Goal: Check status

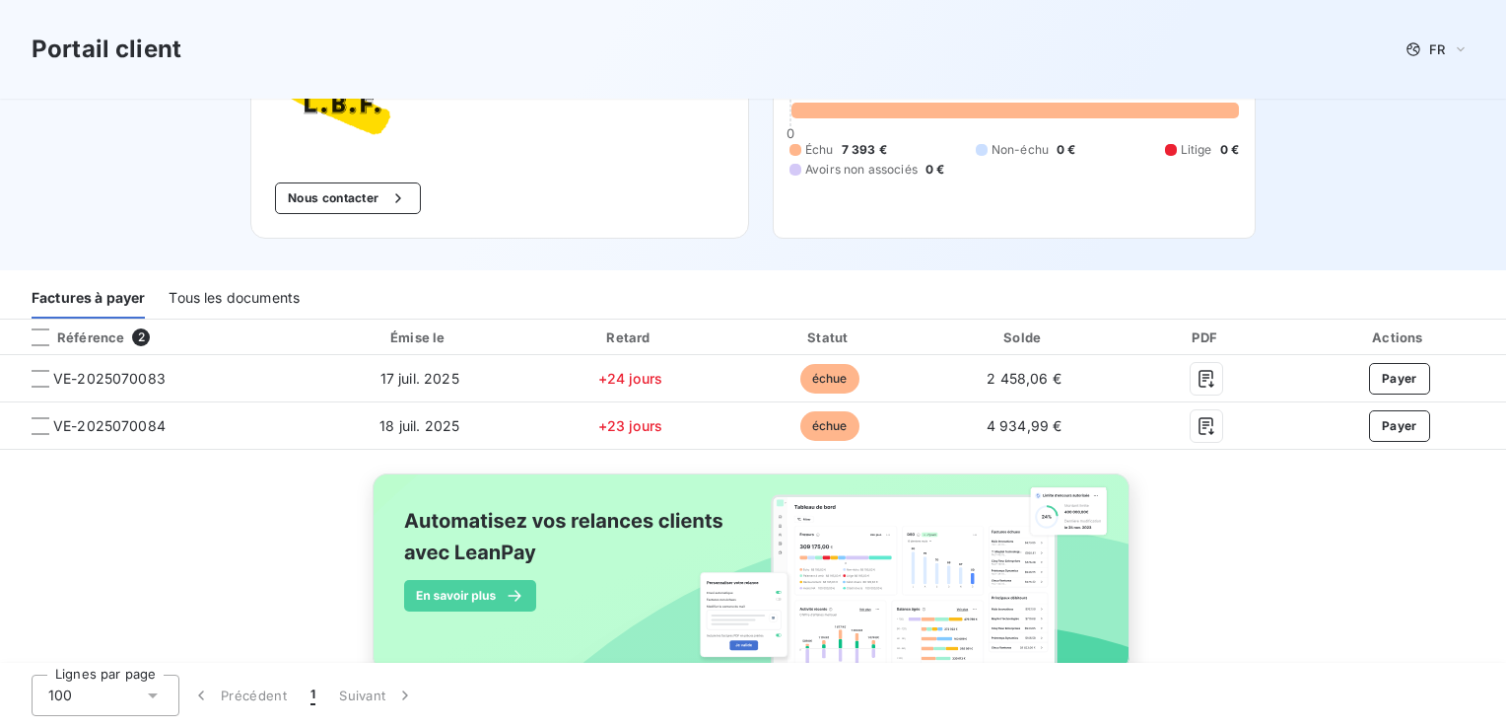
scroll to position [147, 0]
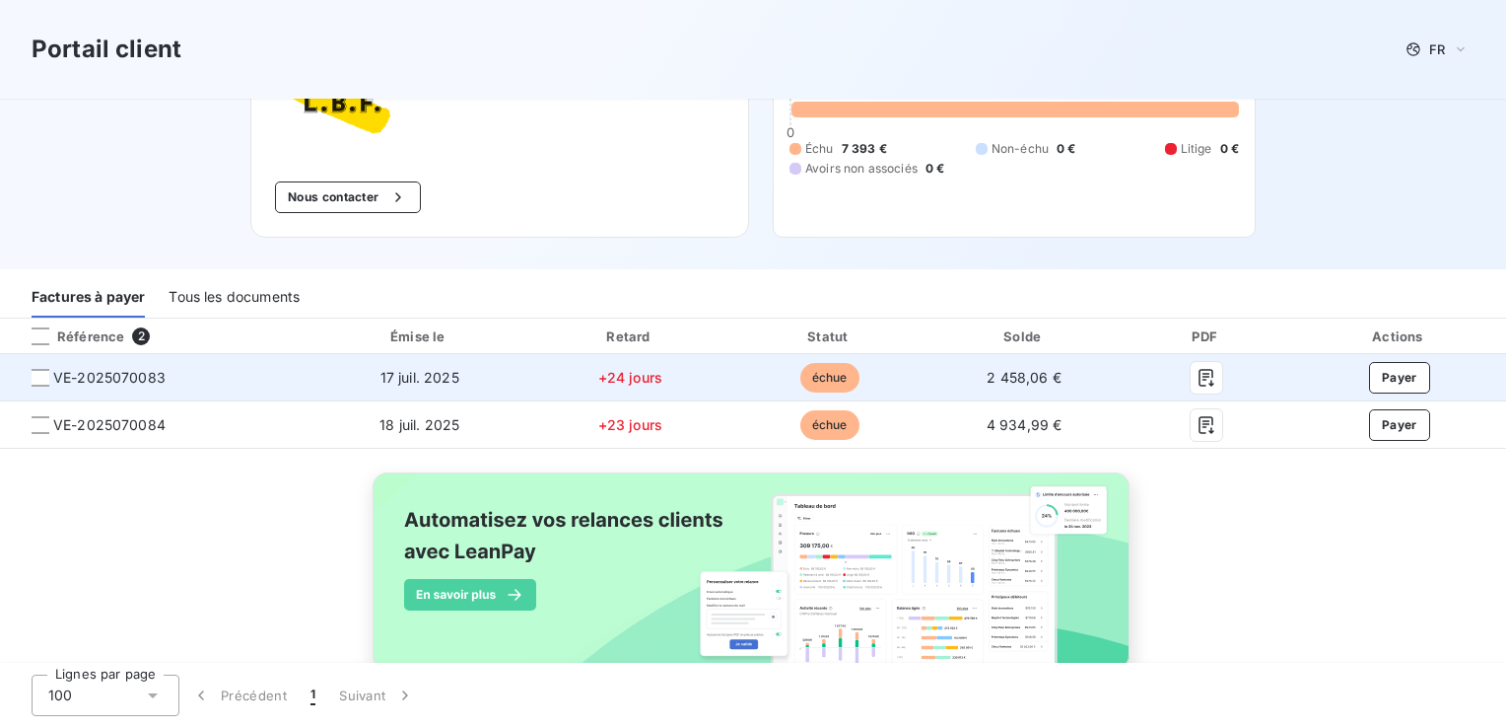
click at [120, 380] on span "VE-2025070083" at bounding box center [109, 378] width 112 height 20
click at [43, 380] on div at bounding box center [41, 378] width 18 height 18
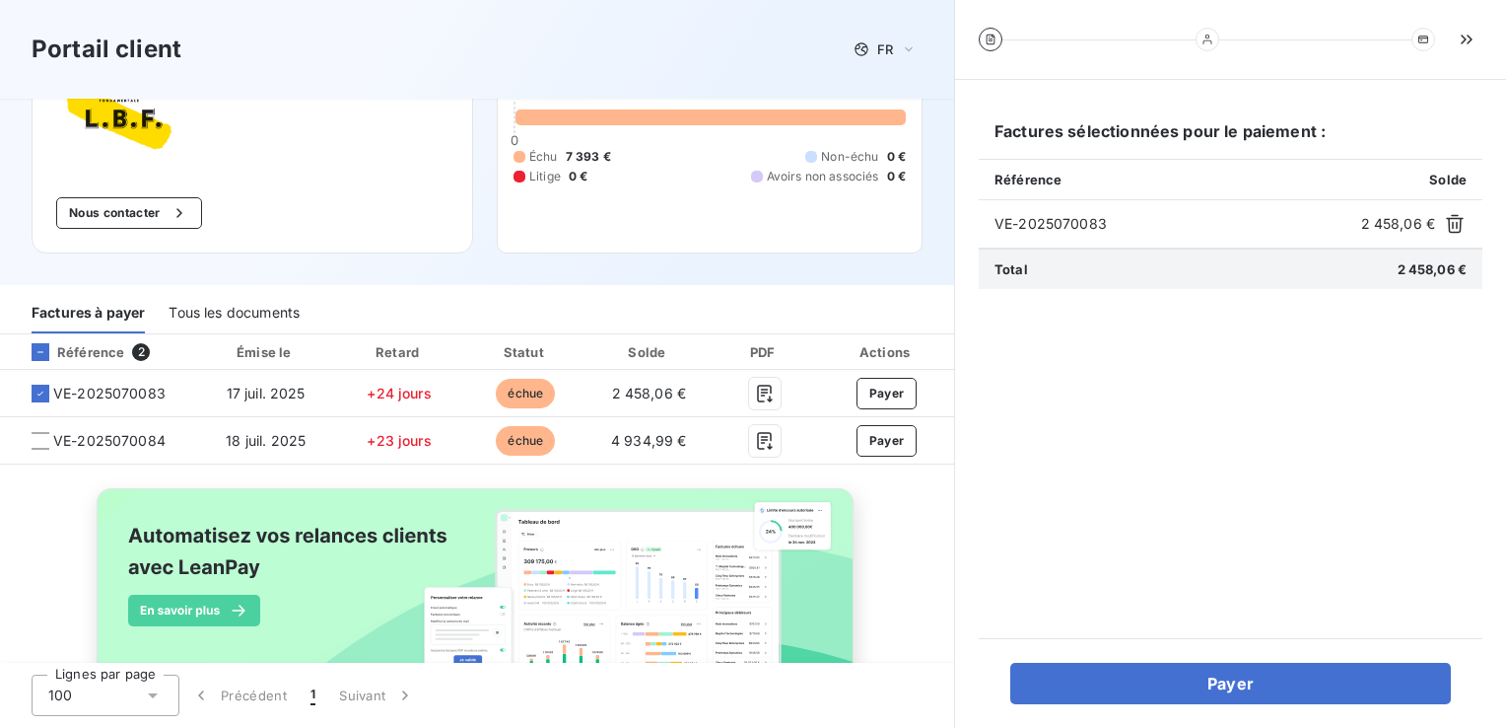
click at [1049, 241] on div "VE-2025070083 2 458,06 €" at bounding box center [1231, 224] width 504 height 48
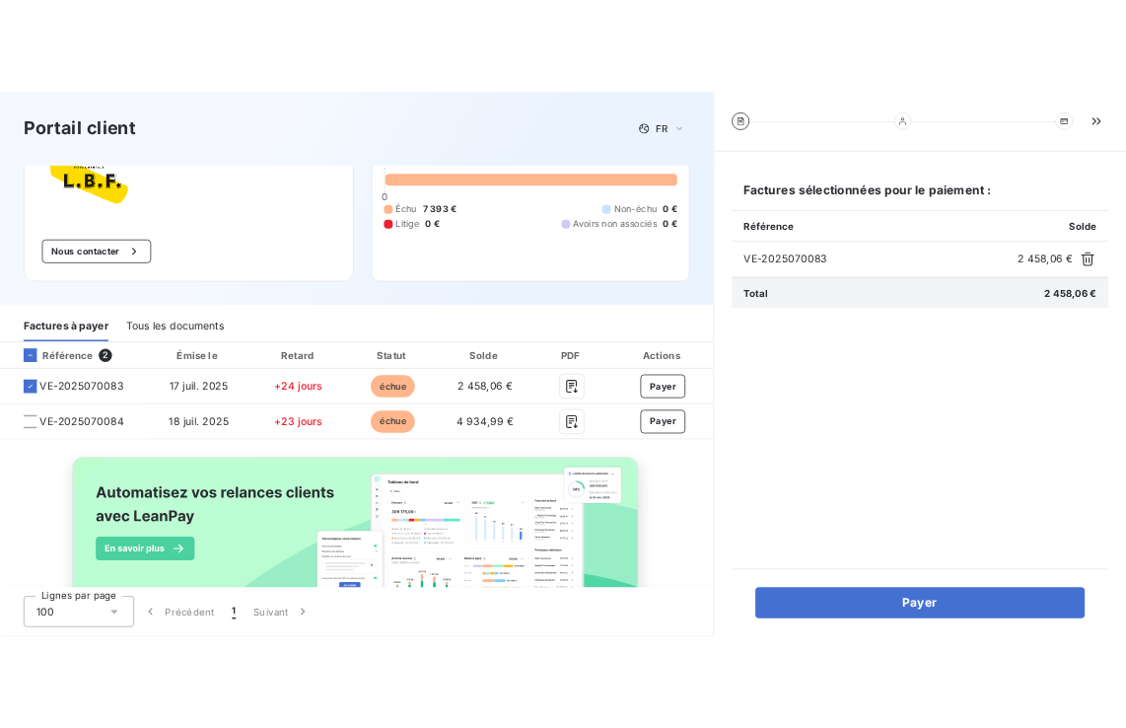
scroll to position [212, 0]
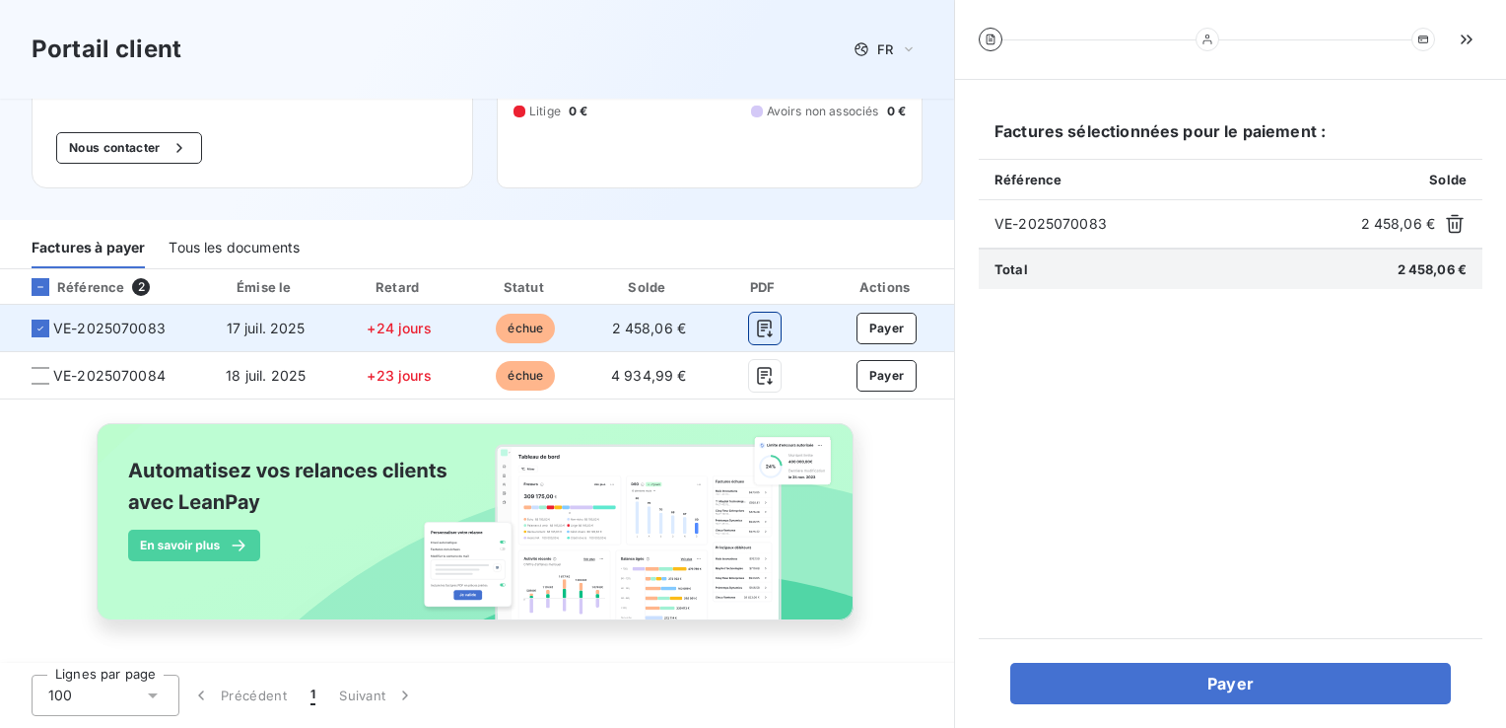
click at [755, 325] on icon "button" at bounding box center [765, 328] width 20 height 20
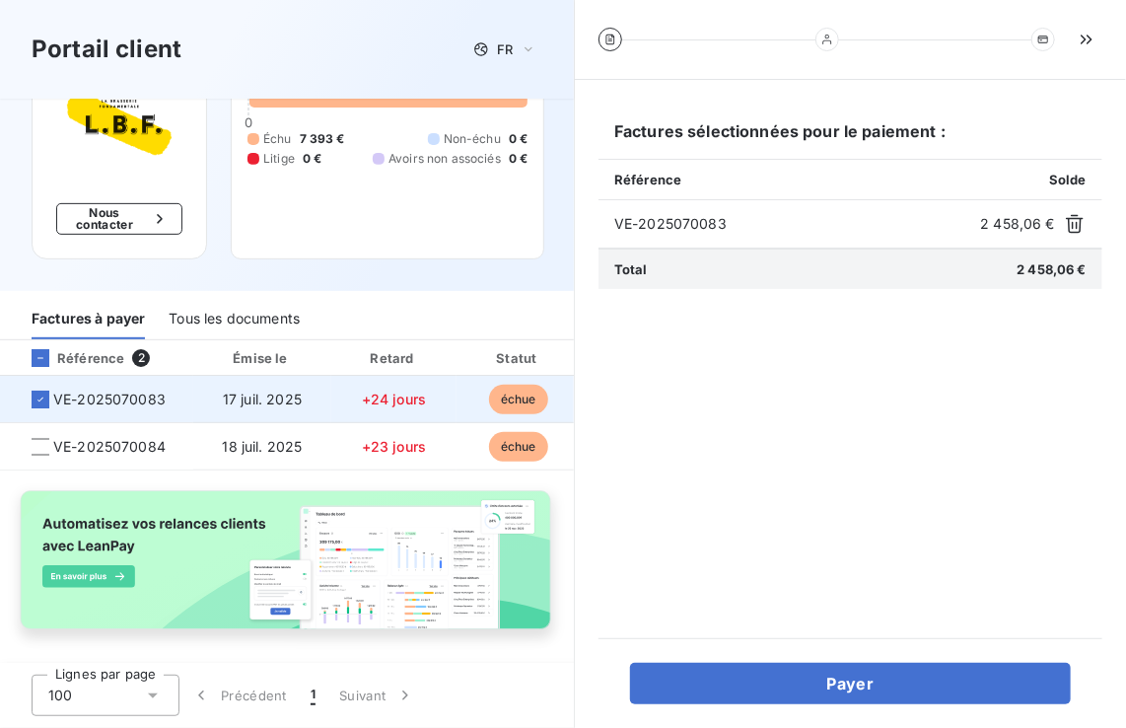
scroll to position [174, 0]
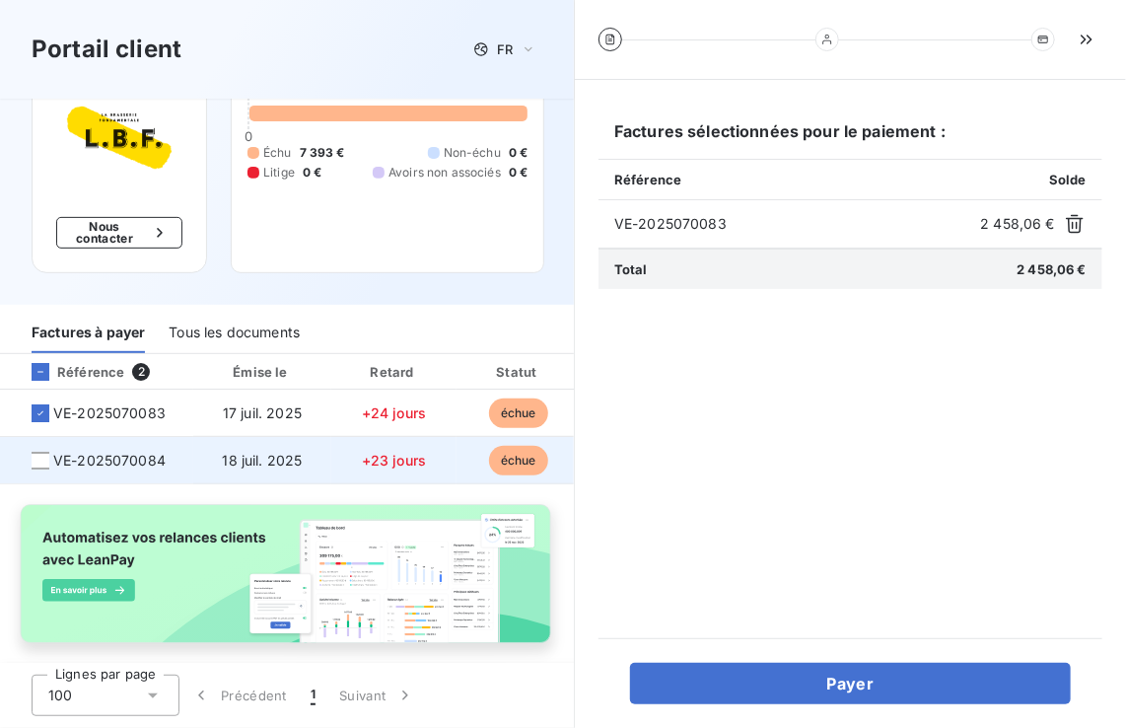
click at [126, 451] on span "VE-2025070084" at bounding box center [109, 461] width 112 height 20
click at [35, 451] on div at bounding box center [41, 460] width 18 height 18
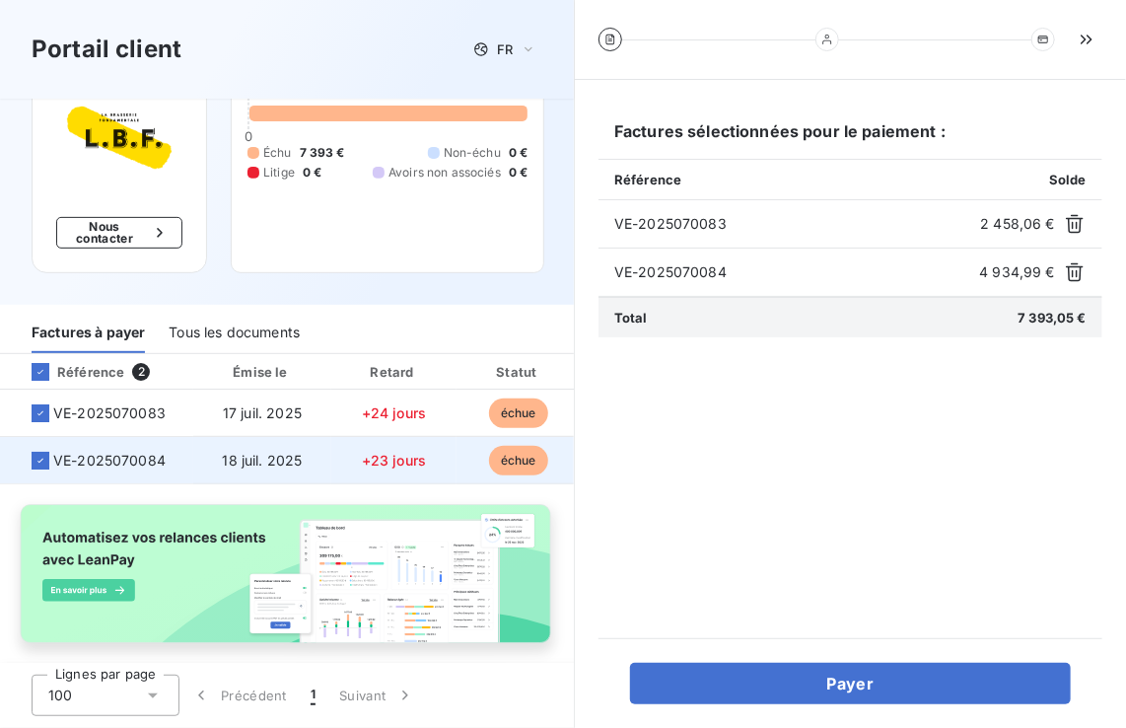
scroll to position [0, 39]
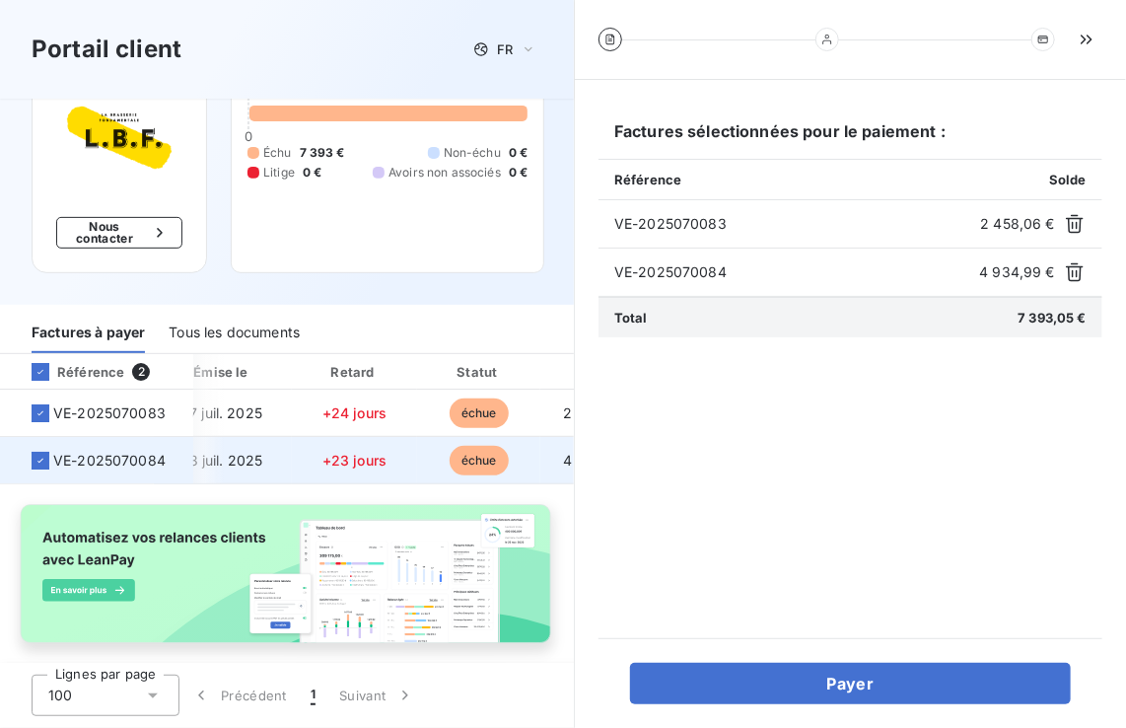
click at [158, 451] on span "VE-2025070084" at bounding box center [109, 461] width 112 height 20
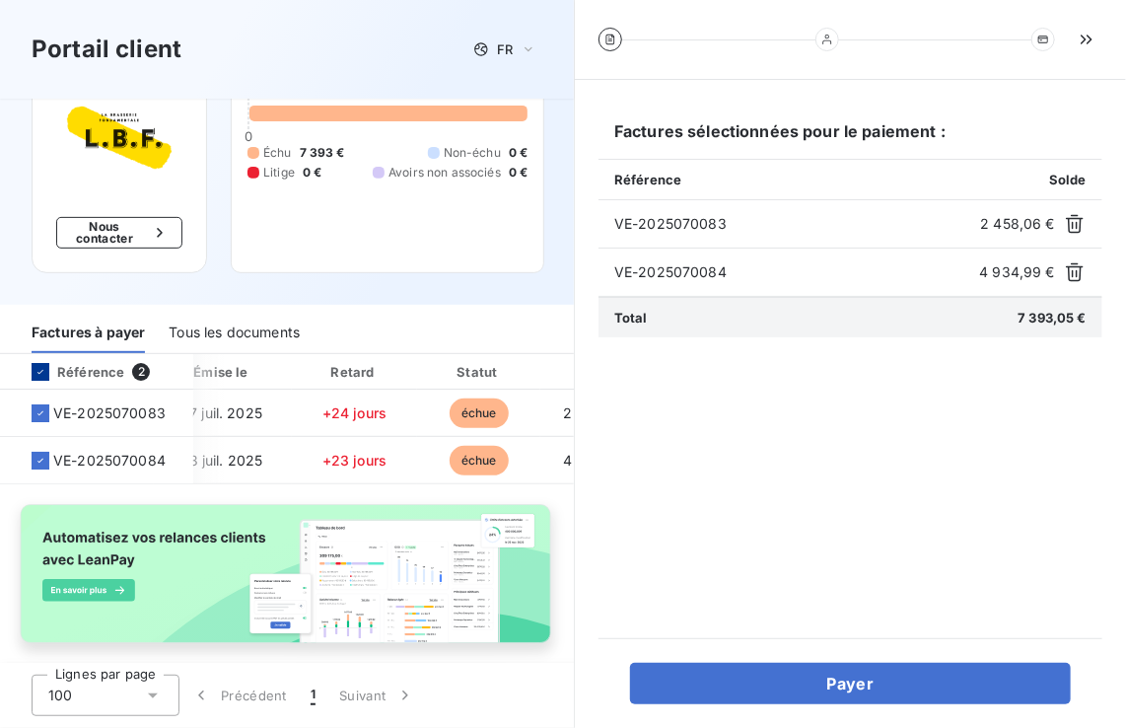
click at [37, 366] on icon at bounding box center [41, 372] width 12 height 12
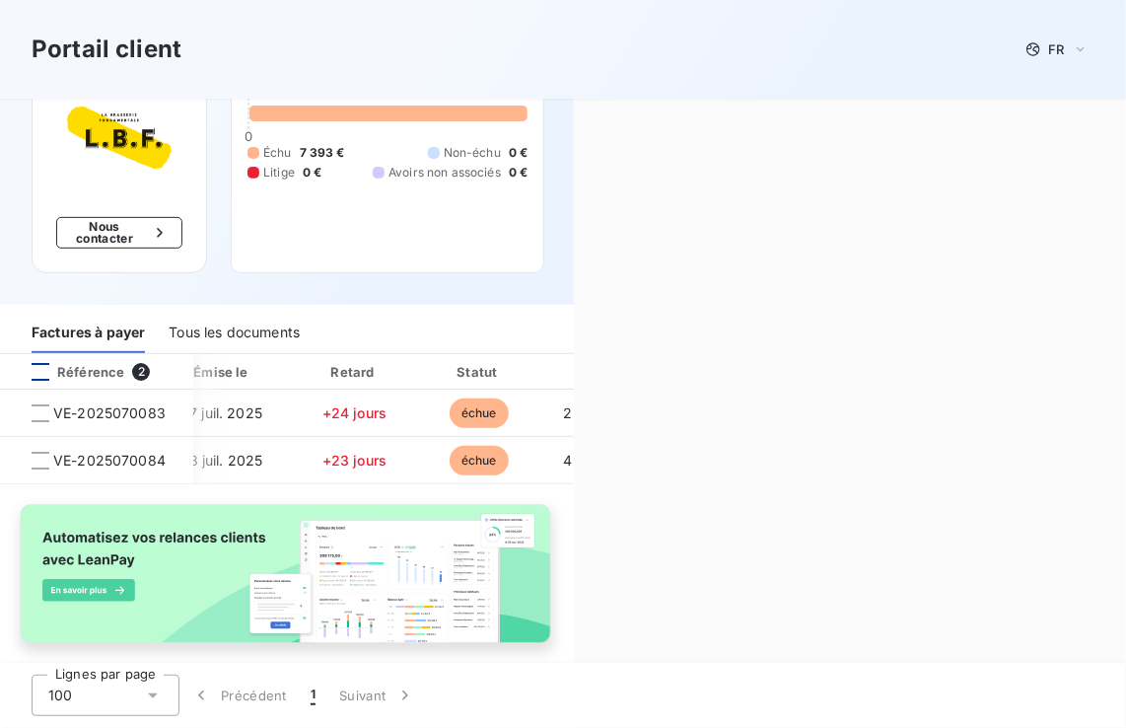
scroll to position [159, 0]
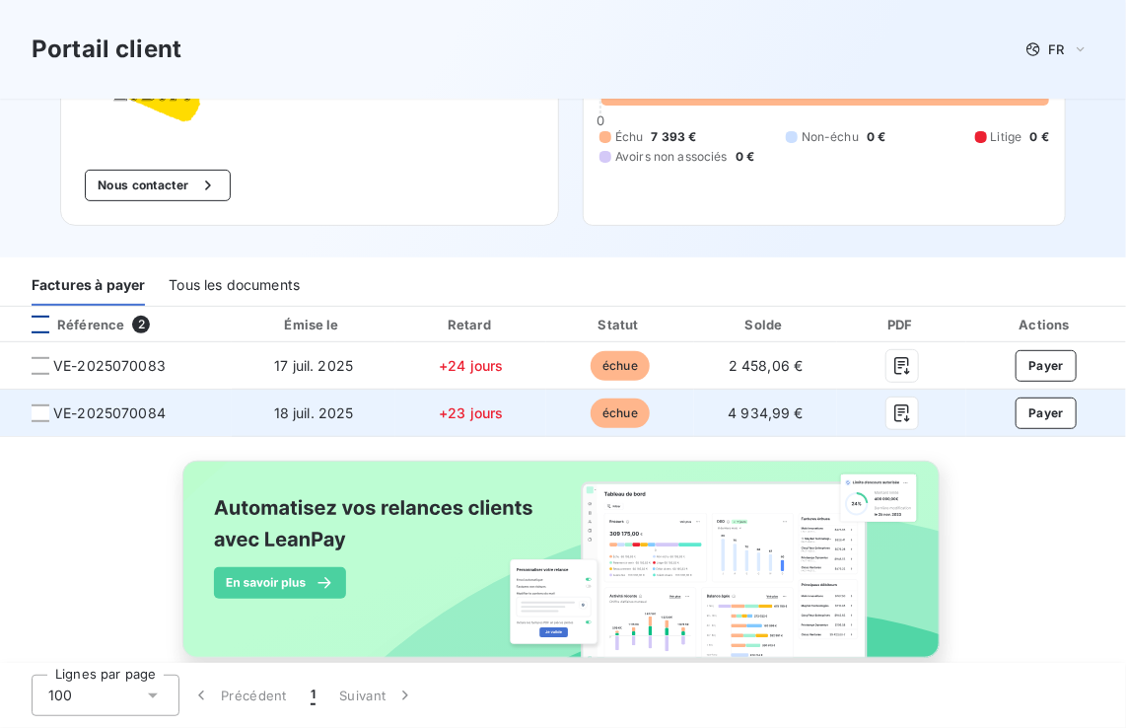
click at [82, 416] on span "VE-2025070084" at bounding box center [109, 413] width 112 height 20
click at [40, 414] on div at bounding box center [41, 413] width 18 height 18
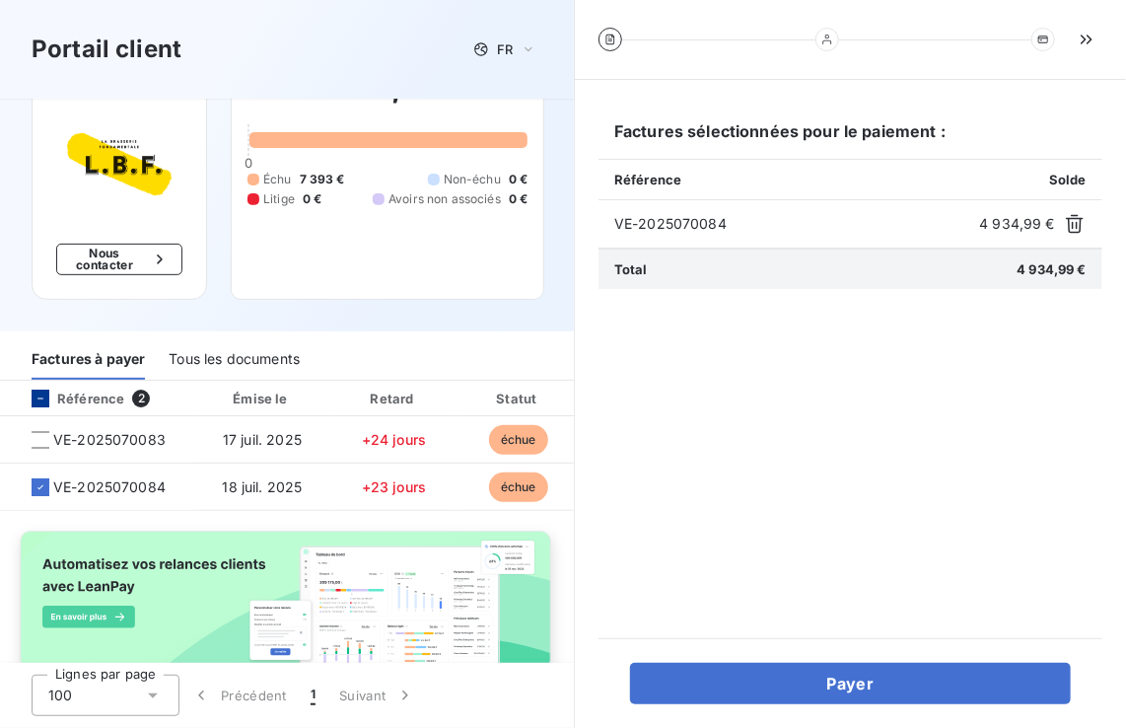
scroll to position [174, 0]
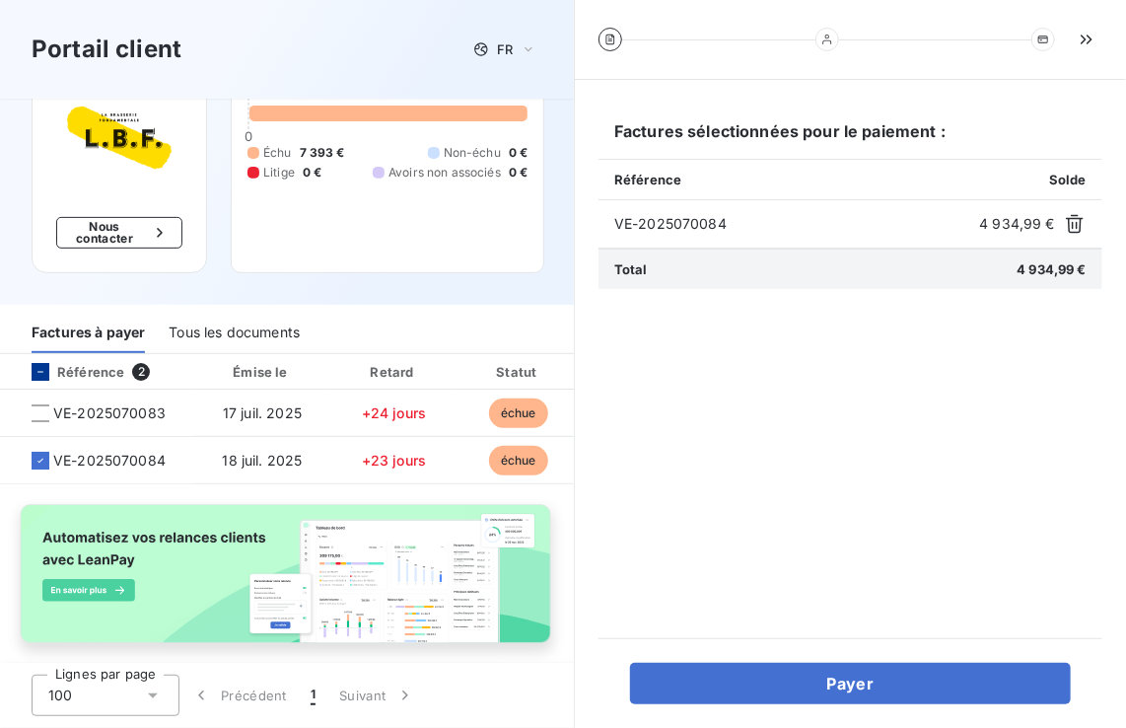
click at [211, 313] on div "Tous les documents" at bounding box center [234, 332] width 131 height 41
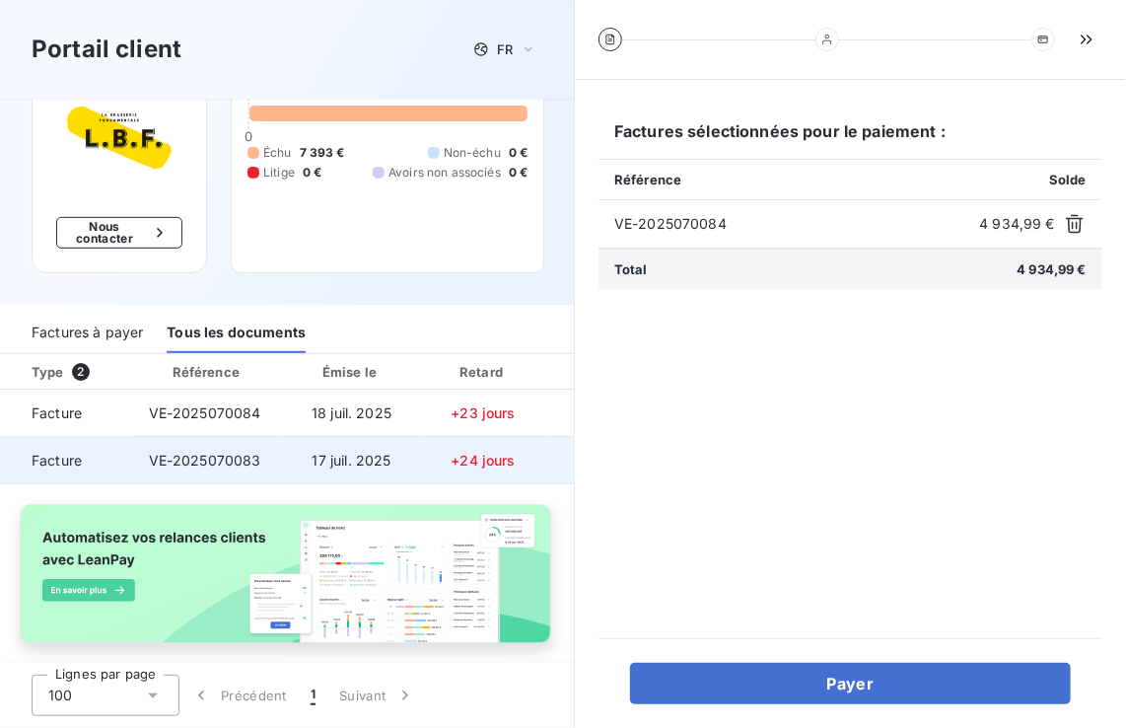
click at [63, 451] on span "Facture" at bounding box center [67, 461] width 102 height 20
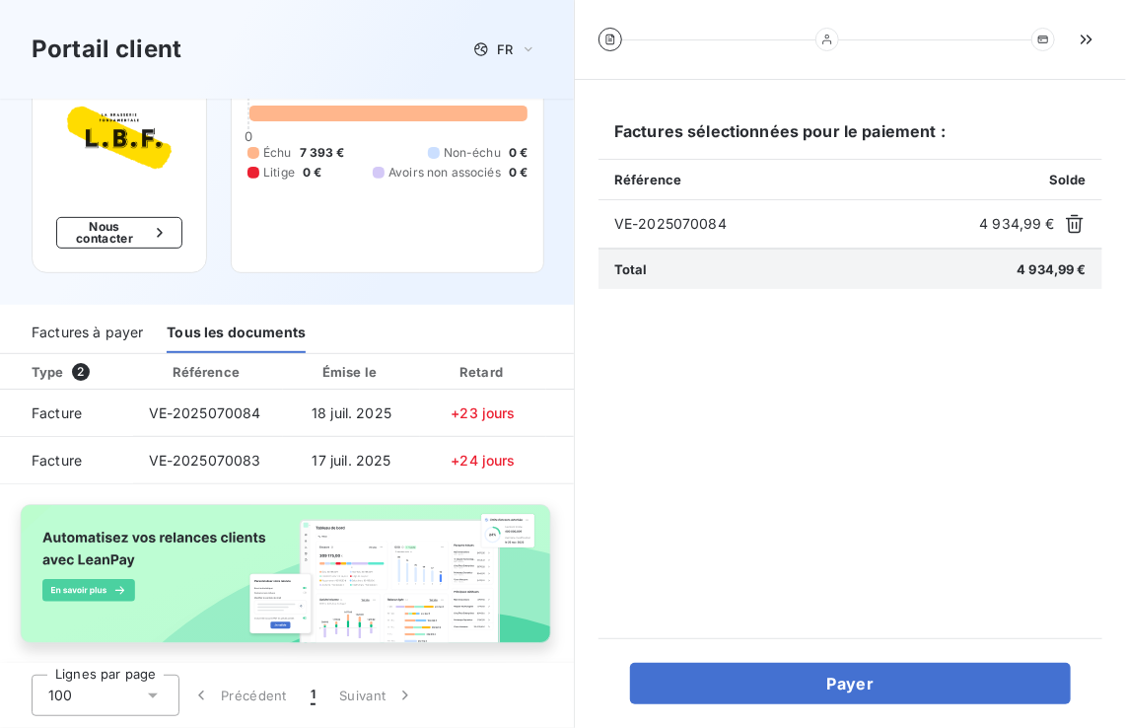
click at [80, 314] on div "Factures à payer" at bounding box center [87, 332] width 111 height 41
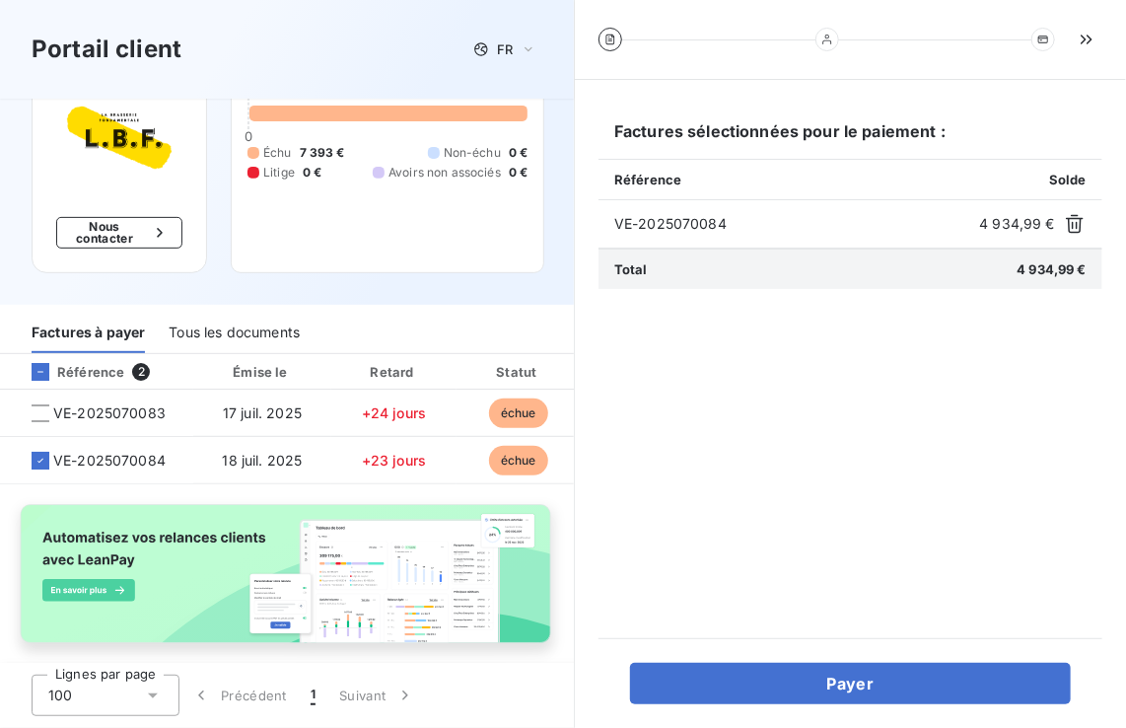
click at [1050, 269] on span "4 934,99 €" at bounding box center [1052, 269] width 70 height 16
click at [717, 227] on span "VE-2025070084" at bounding box center [793, 224] width 358 height 20
drag, startPoint x: 717, startPoint y: 227, endPoint x: 640, endPoint y: 220, distance: 77.2
click at [640, 220] on span "VE-2025070084" at bounding box center [793, 224] width 358 height 20
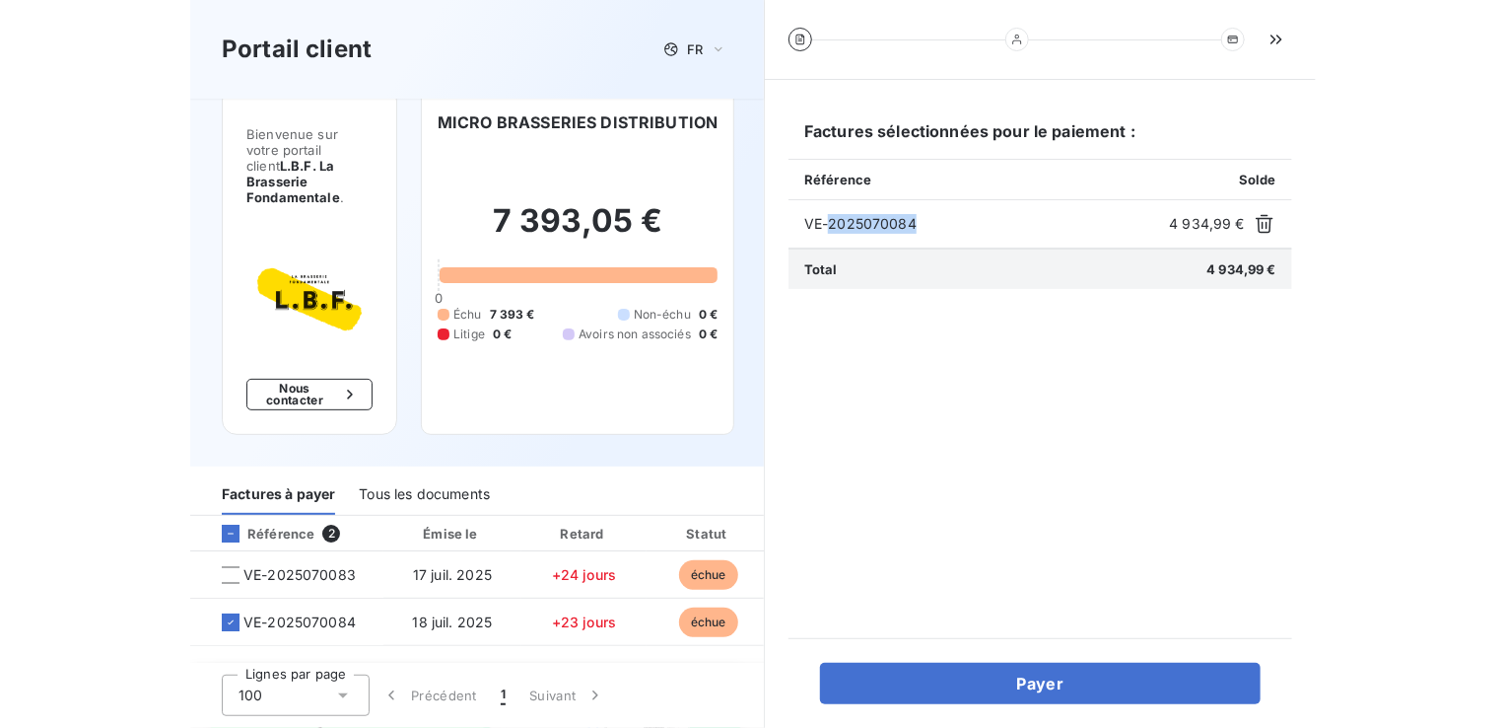
scroll to position [0, 0]
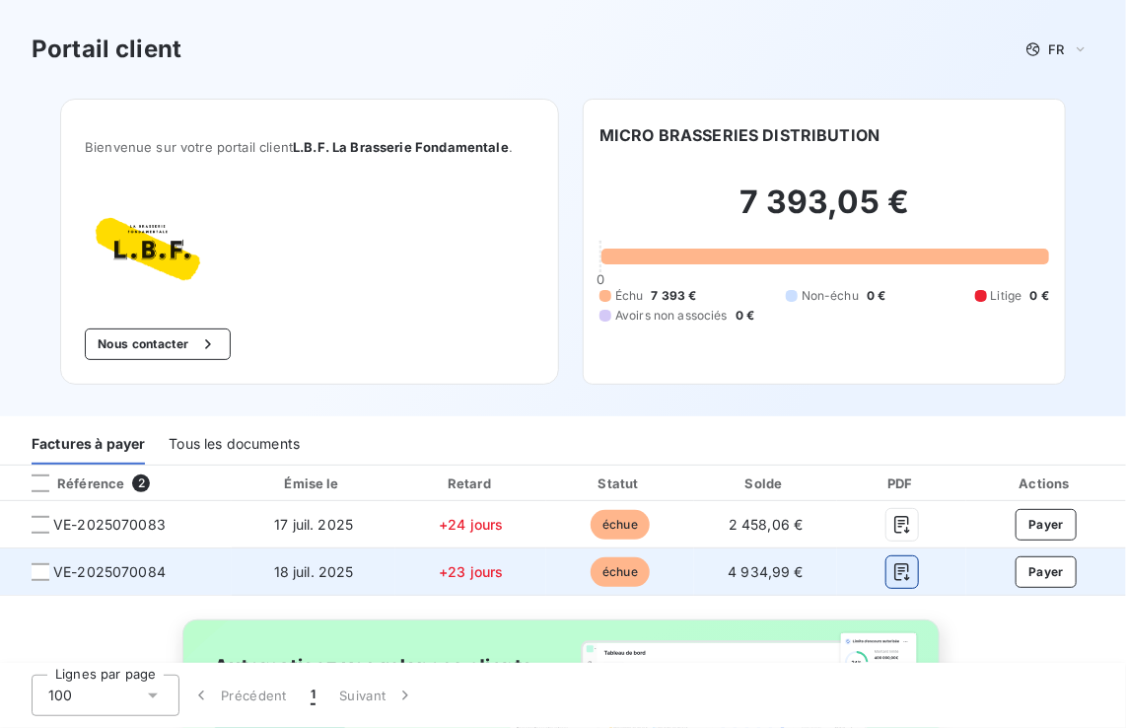
click at [894, 570] on icon "button" at bounding box center [901, 572] width 15 height 18
